Goal: Unclear: Browse casually

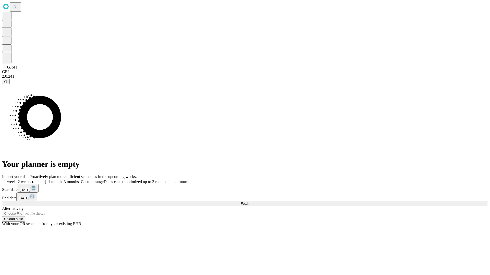
click at [249, 202] on span "Fetch" at bounding box center [244, 204] width 8 height 4
